Goal: Task Accomplishment & Management: Manage account settings

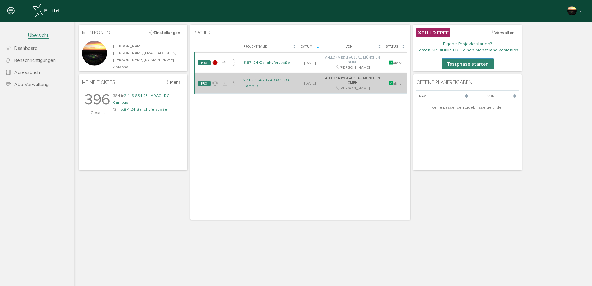
click at [262, 83] on td "21.11.5.854.23 - ADAC LRG Campus" at bounding box center [270, 83] width 58 height 21
drag, startPoint x: 262, startPoint y: 83, endPoint x: 267, endPoint y: 81, distance: 5.5
click at [267, 81] on link "21.11.5.854.23 - ADAC LRG Campus" at bounding box center [266, 83] width 46 height 11
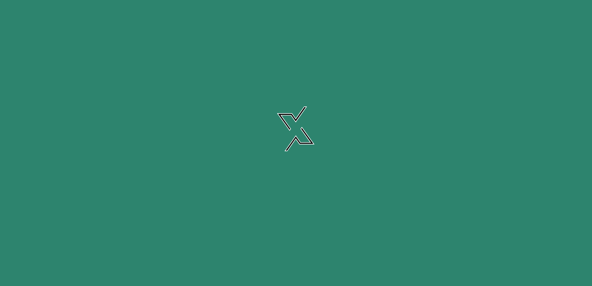
click at [267, 81] on link "21.11.5.854.23 - ADAC LRG Campus" at bounding box center [266, 83] width 46 height 11
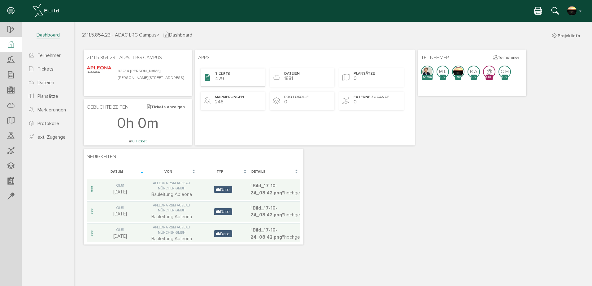
click at [222, 75] on span "Tickets" at bounding box center [222, 74] width 15 height 5
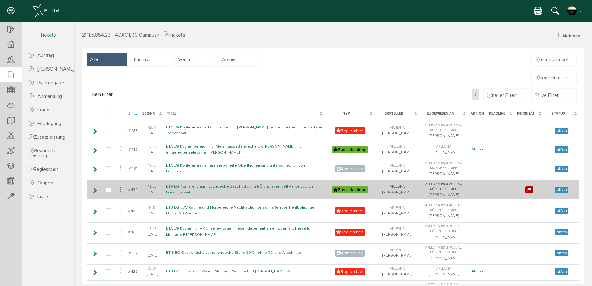
click at [183, 195] on link "BT9 EG Konferenzraum Lochdecke Beschädigung RÖ und eventuell Parkett durch Frem…" at bounding box center [239, 189] width 147 height 11
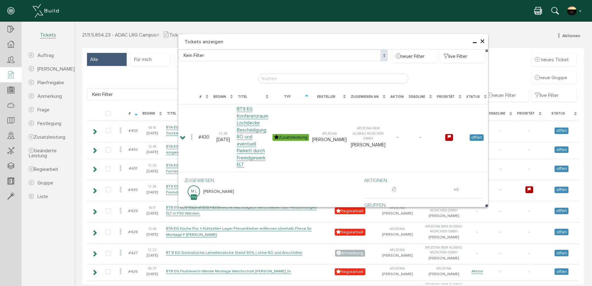
click at [480, 40] on span "×" at bounding box center [482, 42] width 5 height 12
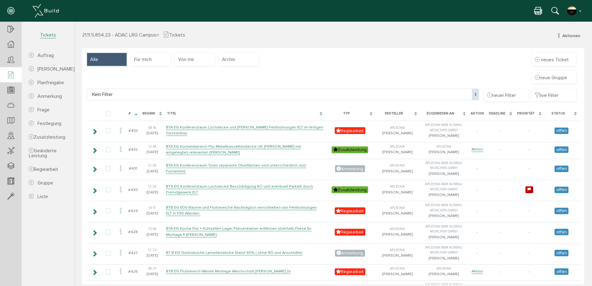
click at [538, 11] on icon at bounding box center [537, 11] width 7 height 9
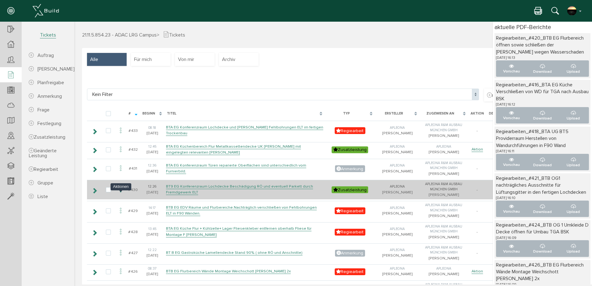
click at [120, 194] on icon at bounding box center [120, 190] width 7 height 8
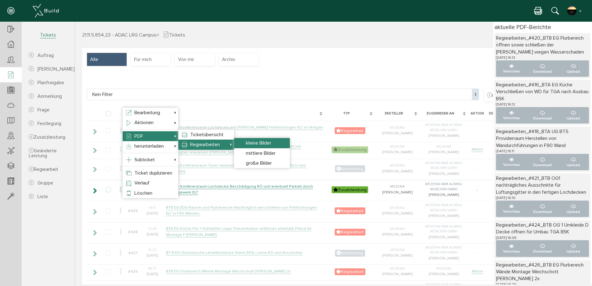
click at [258, 142] on span "kleine Bilder" at bounding box center [258, 143] width 25 height 6
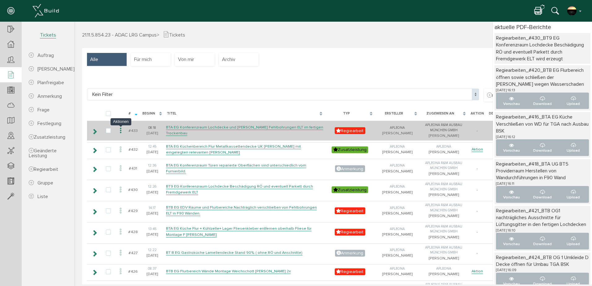
click at [121, 131] on icon at bounding box center [120, 131] width 7 height 8
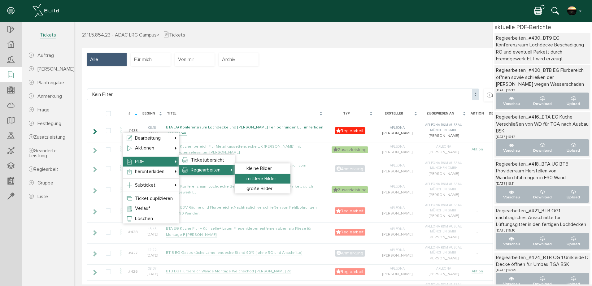
click at [262, 176] on span "mittlere Bilder" at bounding box center [261, 179] width 30 height 6
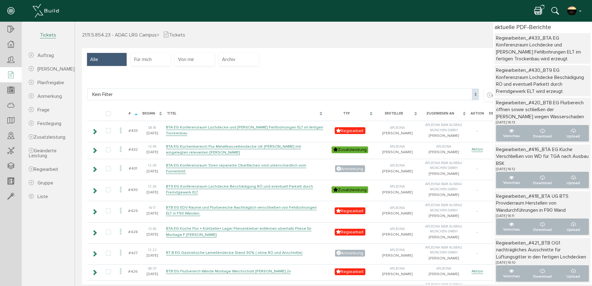
click at [539, 10] on icon at bounding box center [537, 11] width 7 height 9
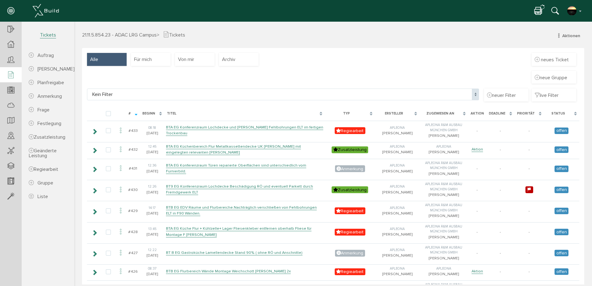
click at [539, 10] on icon at bounding box center [537, 11] width 7 height 9
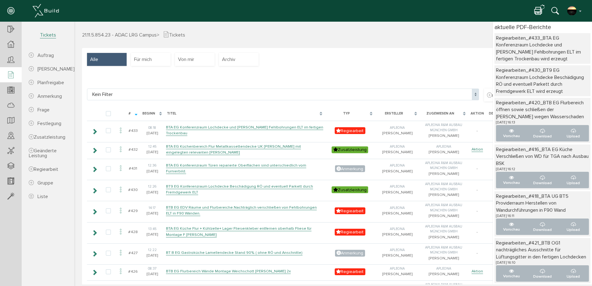
click at [539, 10] on icon at bounding box center [537, 11] width 7 height 9
click at [581, 10] on button "button" at bounding box center [575, 10] width 16 height 9
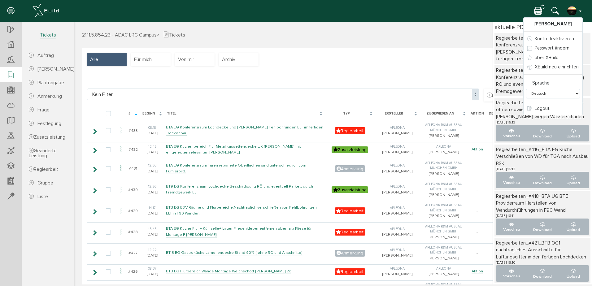
click at [13, 10] on icon at bounding box center [10, 11] width 7 height 9
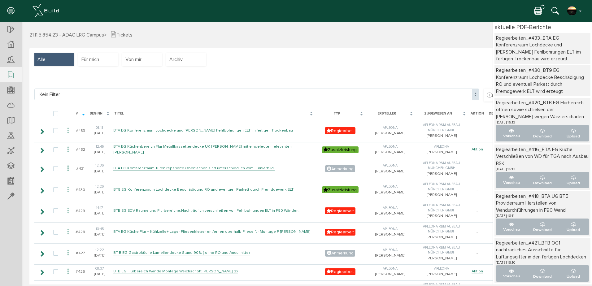
click at [7, 11] on div at bounding box center [11, 11] width 22 height 22
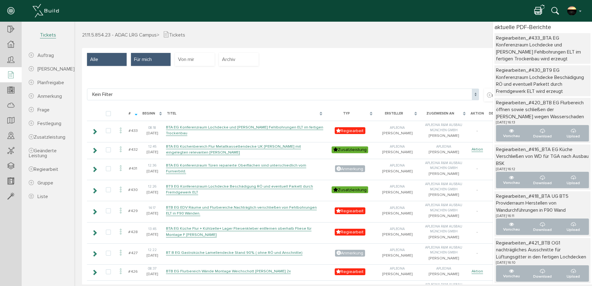
click at [141, 60] on span "Für mich" at bounding box center [143, 59] width 18 height 7
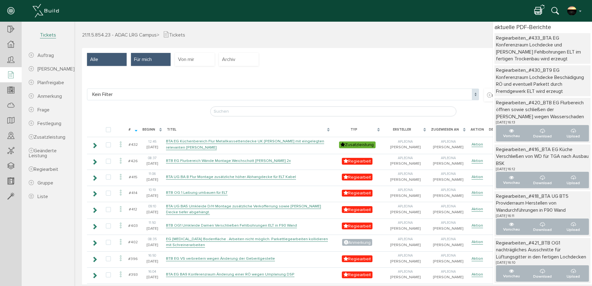
click at [102, 56] on div "Alle" at bounding box center [107, 59] width 40 height 13
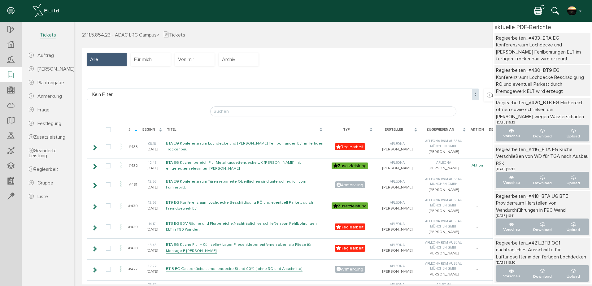
click at [539, 9] on icon at bounding box center [537, 11] width 7 height 9
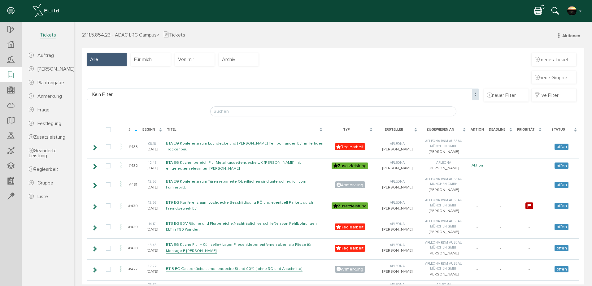
click at [563, 30] on div "21.11.5.854.23 - ADAC LRG Campus > Tickets Aktionen neuer Auftrag neuer [PERSON…" at bounding box center [333, 153] width 518 height 263
click at [563, 34] on span "Aktionen" at bounding box center [571, 35] width 18 height 5
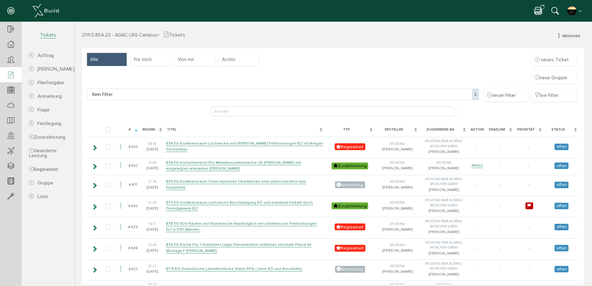
click at [538, 10] on icon at bounding box center [537, 11] width 7 height 9
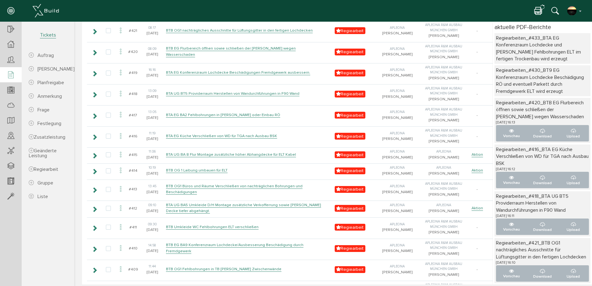
click at [510, 45] on div "Regiearbeiten_#433_BTA EG Konferenzraum Lochdecke und [PERSON_NAME] Fehlbohrung…" at bounding box center [542, 49] width 93 height 28
drag, startPoint x: 510, startPoint y: 45, endPoint x: 501, endPoint y: 51, distance: 11.3
click at [501, 51] on div "Regiearbeiten_#433_BTA EG Konferenzraum Lochdecke und [PERSON_NAME] Fehlbohrung…" at bounding box center [542, 49] width 93 height 28
click at [506, 74] on div "Regiearbeiten_#430_BT9 EG Konferenzraum Lochdecke Beschädigung RÖ und eventuell…" at bounding box center [542, 81] width 93 height 28
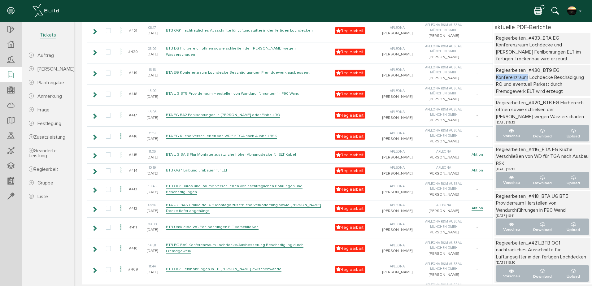
click at [507, 74] on div "Regiearbeiten_#430_BT9 EG Konferenzraum Lochdecke Beschädigung RÖ und eventuell…" at bounding box center [542, 81] width 93 height 28
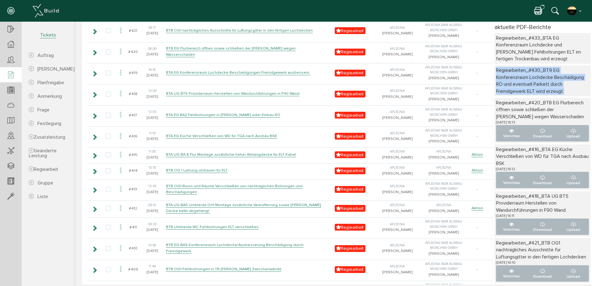
click at [507, 74] on div "Regiearbeiten_#430_BT9 EG Konferenzraum Lochdecke Beschädigung RÖ und eventuell…" at bounding box center [542, 81] width 93 height 28
click at [507, 73] on div "Regiearbeiten_#430_BT9 EG Konferenzraum Lochdecke Beschädigung RÖ und eventuell…" at bounding box center [542, 81] width 93 height 28
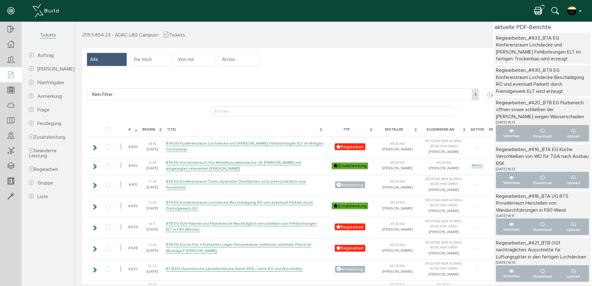
click at [580, 12] on button "button" at bounding box center [575, 10] width 16 height 9
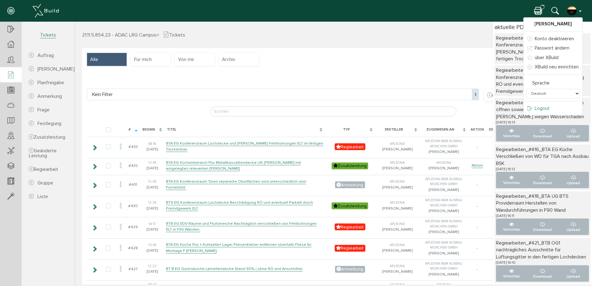
click at [544, 108] on span "Logout" at bounding box center [542, 109] width 15 height 6
